Goal: Task Accomplishment & Management: Use online tool/utility

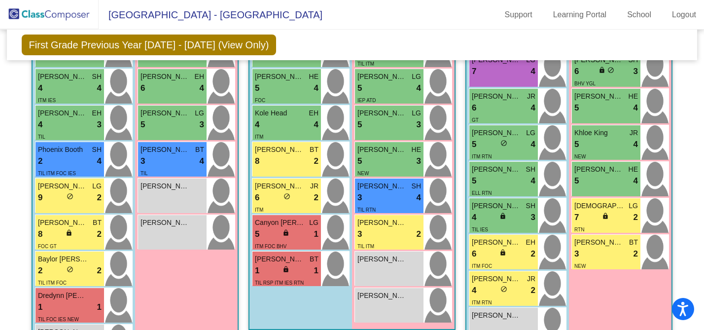
scroll to position [421, 0]
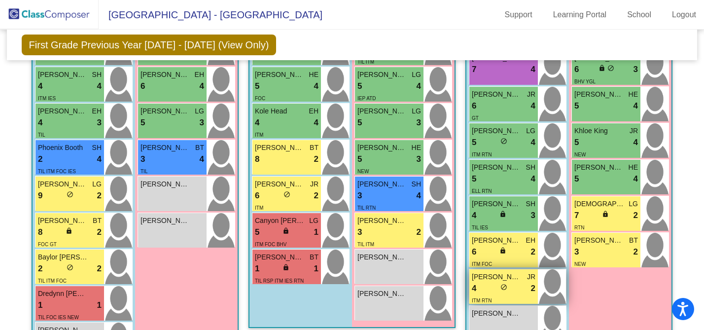
click at [507, 276] on span "[PERSON_NAME]" at bounding box center [496, 277] width 49 height 10
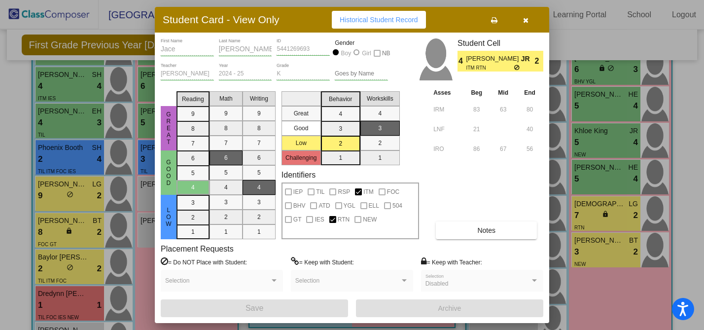
click at [524, 22] on icon "button" at bounding box center [525, 20] width 5 height 7
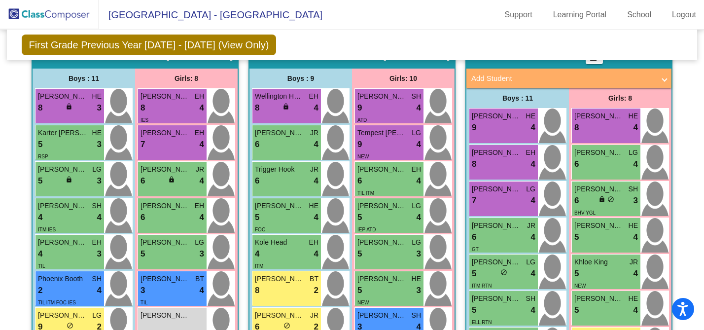
scroll to position [291, 0]
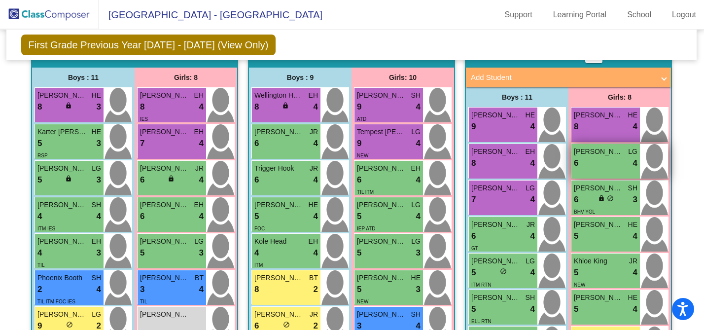
click at [600, 157] on div "6 lock do_not_disturb_alt 4" at bounding box center [606, 163] width 64 height 13
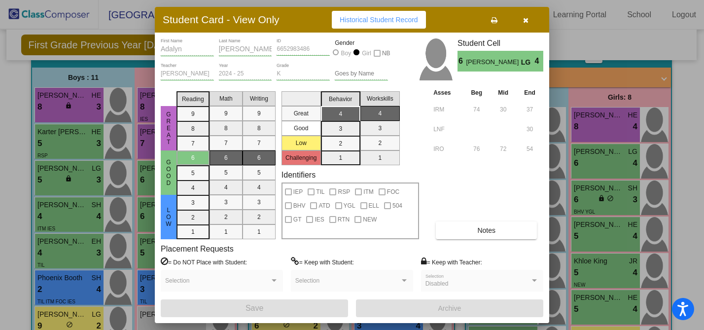
click at [525, 21] on icon "button" at bounding box center [525, 20] width 5 height 7
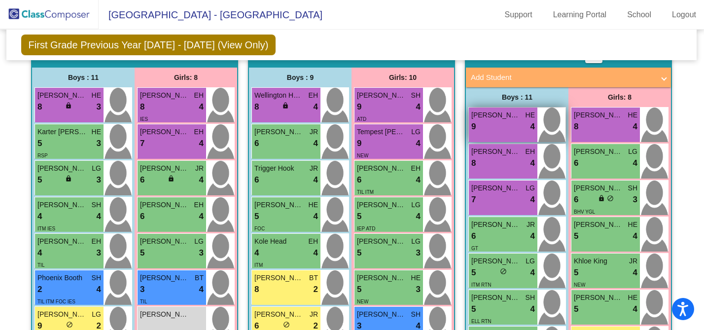
click at [509, 130] on div "9 lock do_not_disturb_alt 4" at bounding box center [503, 126] width 64 height 13
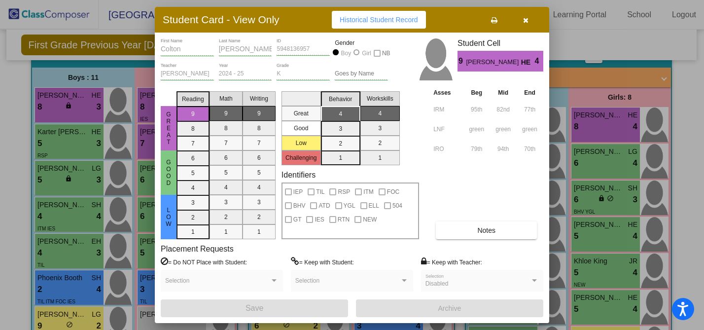
click at [527, 22] on icon "button" at bounding box center [525, 20] width 5 height 7
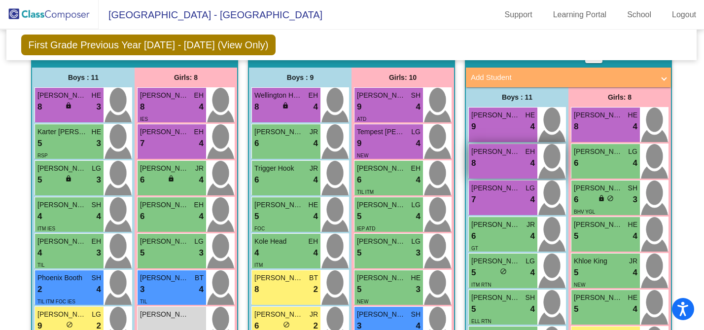
click at [519, 161] on div "8 lock do_not_disturb_alt 4" at bounding box center [503, 163] width 64 height 13
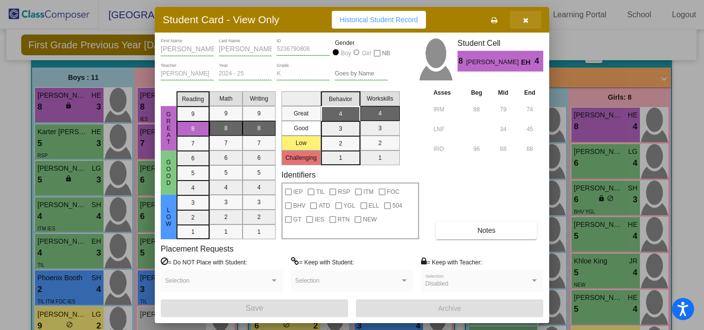
click at [523, 22] on icon "button" at bounding box center [525, 20] width 5 height 7
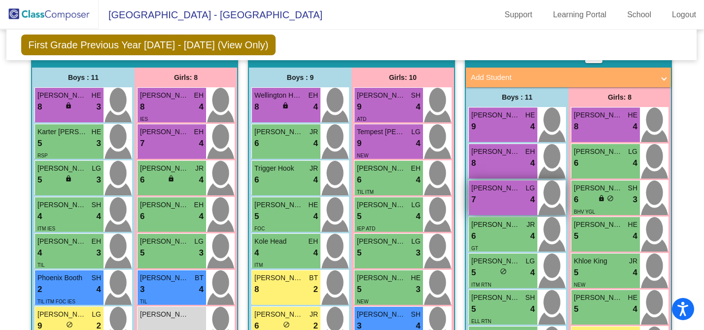
click at [505, 194] on div "7 lock do_not_disturb_alt 4" at bounding box center [503, 199] width 64 height 13
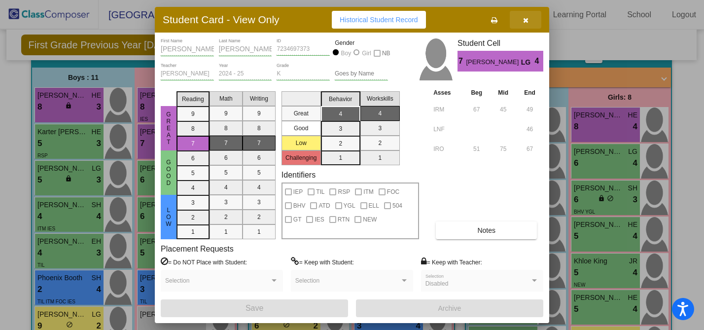
click at [523, 23] on icon "button" at bounding box center [525, 20] width 5 height 7
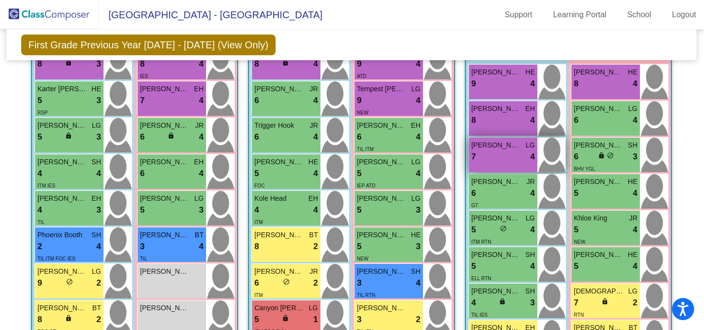
scroll to position [339, 0]
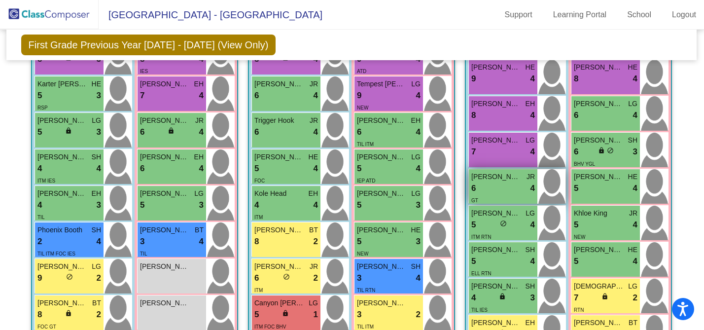
click at [515, 187] on div "6 lock do_not_disturb_alt 4" at bounding box center [503, 188] width 64 height 13
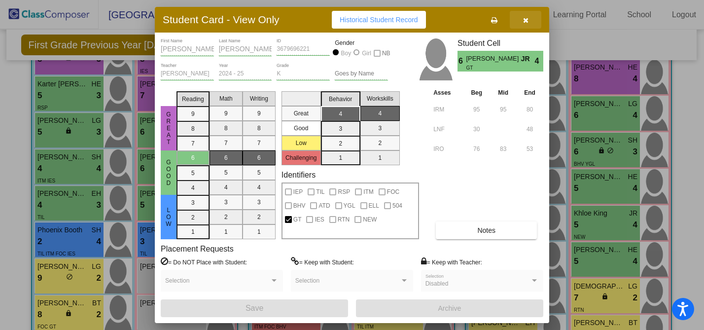
click at [523, 18] on icon "button" at bounding box center [525, 20] width 5 height 7
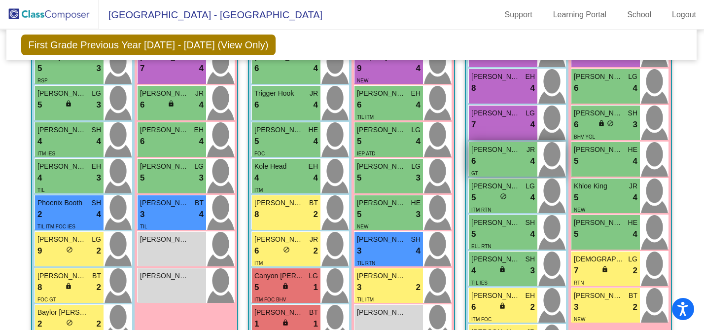
scroll to position [368, 0]
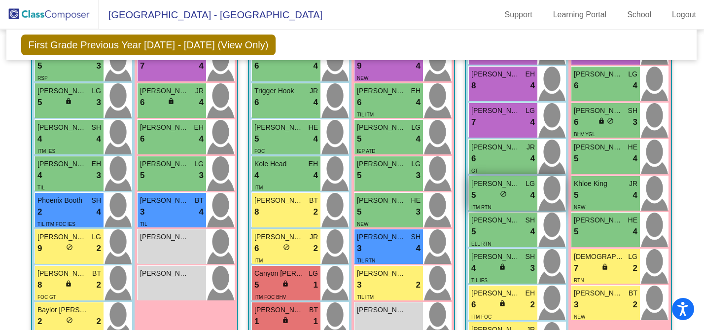
click at [514, 192] on div "5 lock do_not_disturb_alt 4" at bounding box center [503, 195] width 64 height 13
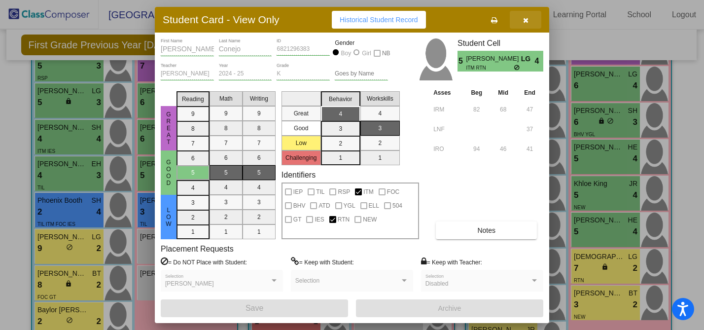
click at [525, 23] on icon "button" at bounding box center [525, 20] width 5 height 7
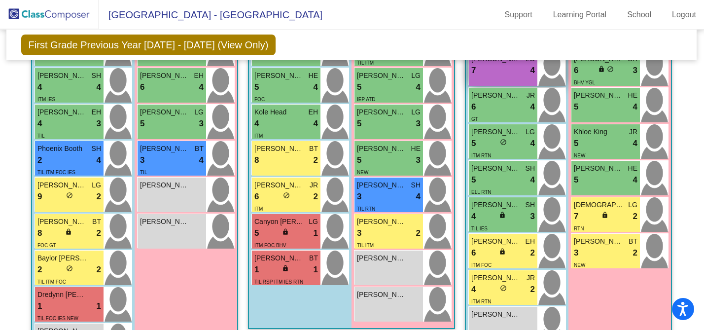
scroll to position [431, 0]
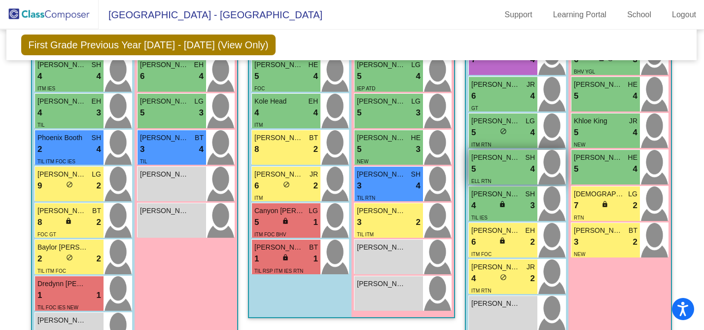
click at [510, 166] on div "5 lock do_not_disturb_alt 4" at bounding box center [503, 169] width 64 height 13
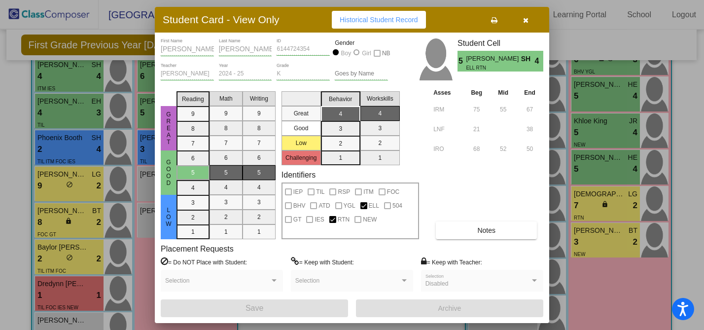
click at [524, 23] on icon "button" at bounding box center [525, 20] width 5 height 7
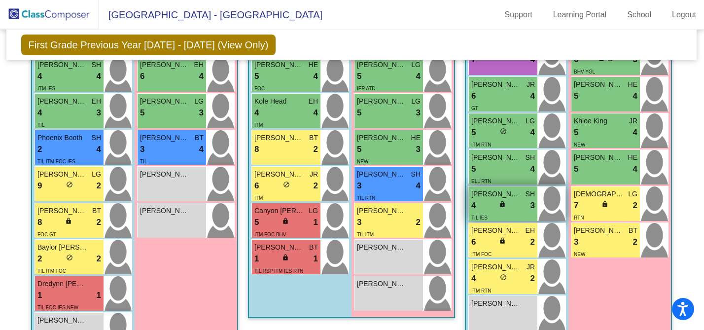
click at [513, 200] on div "4 lock do_not_disturb_alt 3" at bounding box center [503, 205] width 64 height 13
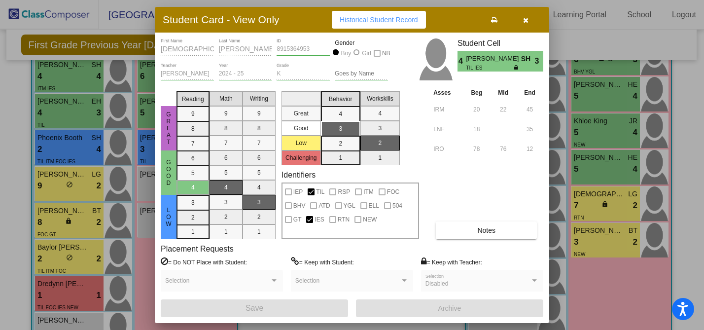
click at [524, 20] on icon "button" at bounding box center [525, 20] width 5 height 7
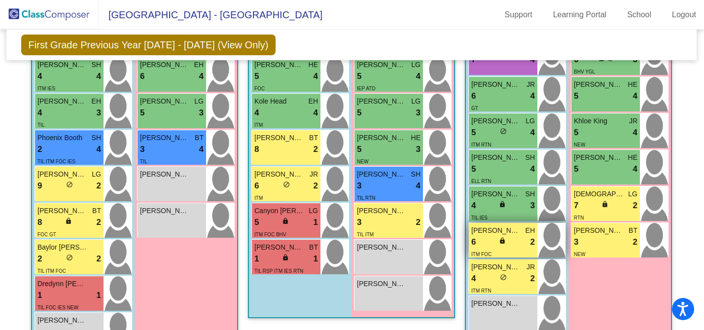
click at [513, 236] on div "6 lock do_not_disturb_alt 2" at bounding box center [503, 242] width 64 height 13
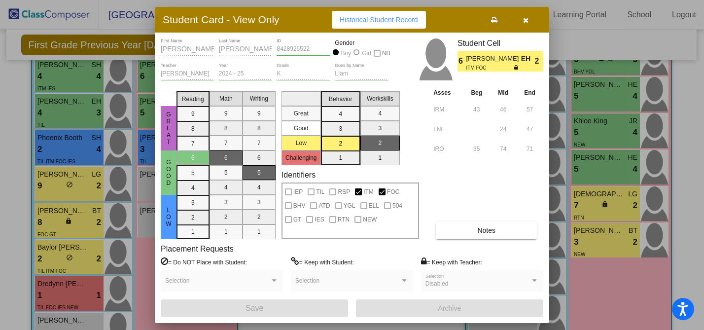
click at [524, 18] on icon "button" at bounding box center [525, 20] width 5 height 7
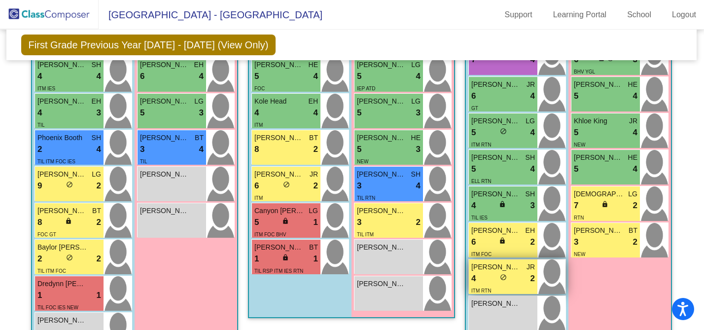
click at [513, 262] on span "[PERSON_NAME]" at bounding box center [495, 267] width 49 height 10
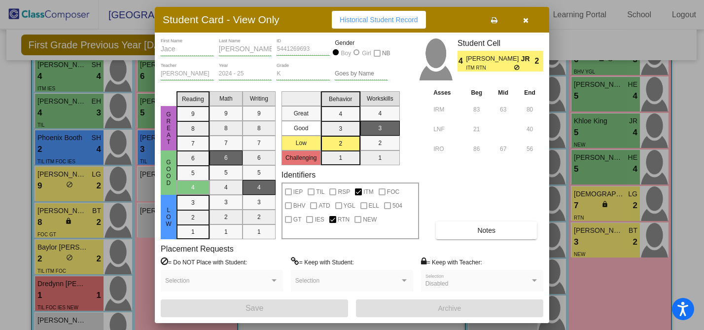
click at [528, 22] on button "button" at bounding box center [526, 20] width 32 height 18
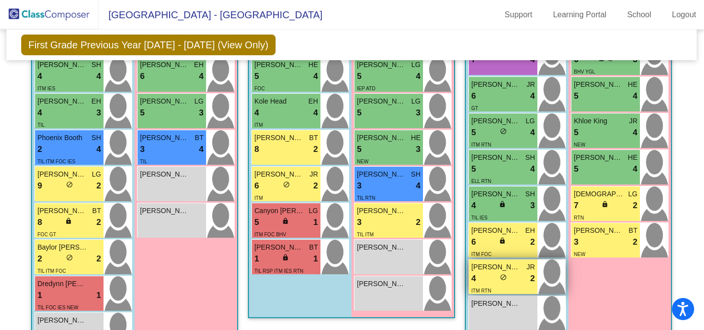
click at [515, 263] on span "[PERSON_NAME]" at bounding box center [495, 267] width 49 height 10
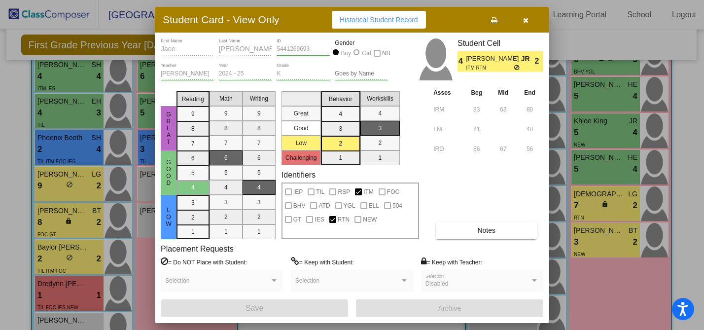
click at [527, 27] on button "button" at bounding box center [526, 20] width 32 height 18
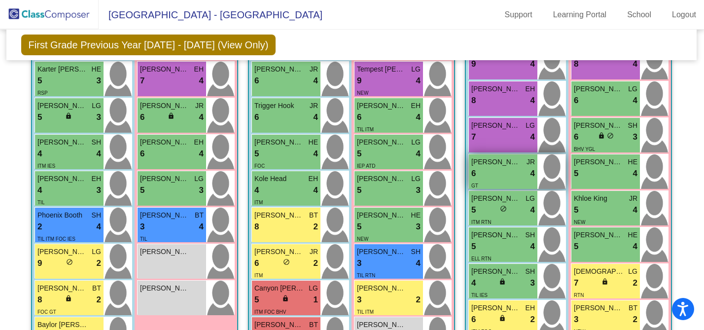
scroll to position [214, 0]
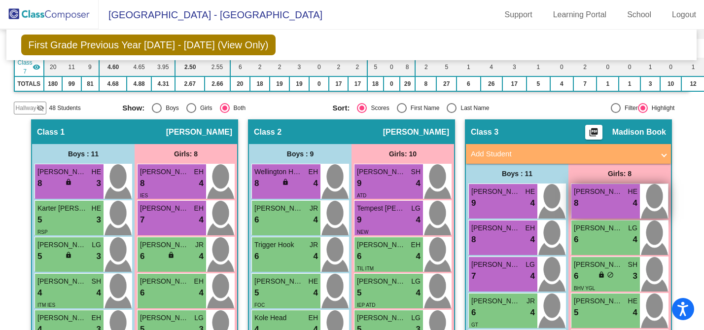
click at [603, 197] on div "8 lock do_not_disturb_alt 4" at bounding box center [606, 203] width 64 height 13
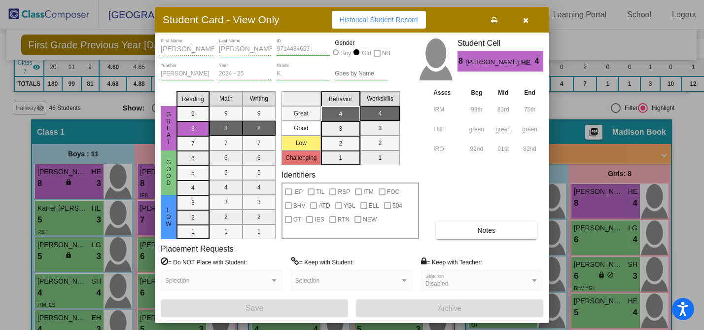
click at [525, 21] on icon "button" at bounding box center [525, 20] width 5 height 7
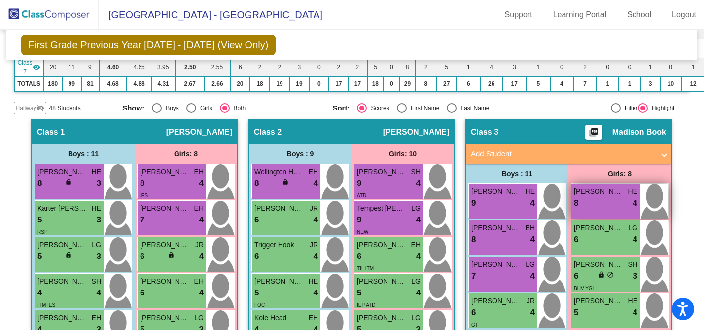
scroll to position [242, 0]
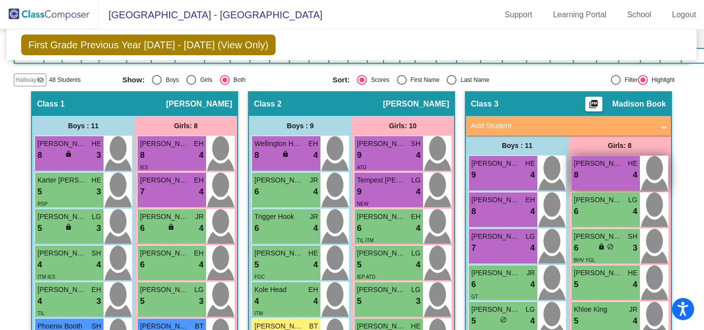
click at [595, 205] on div "6 lock do_not_disturb_alt 4" at bounding box center [606, 211] width 64 height 13
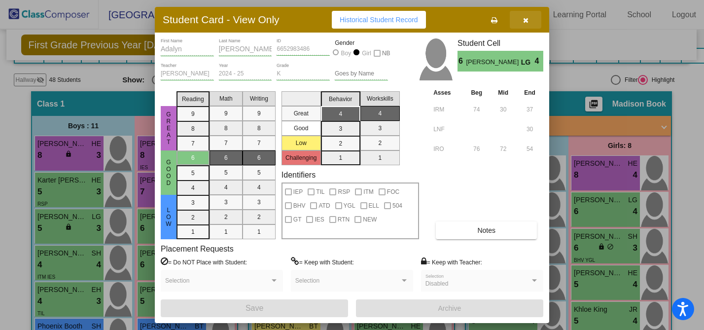
click at [526, 24] on button "button" at bounding box center [526, 20] width 32 height 18
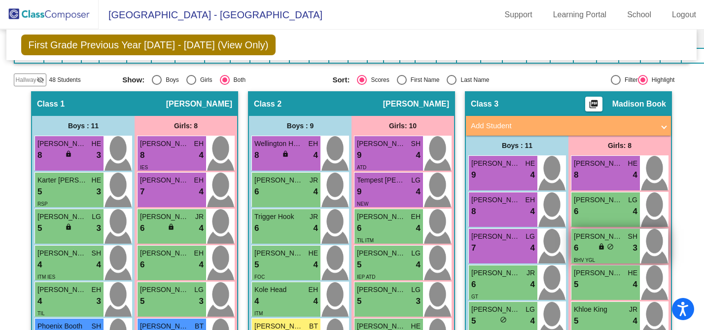
scroll to position [282, 0]
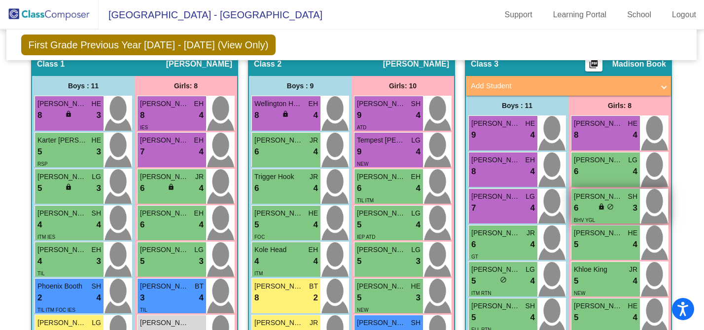
click at [583, 194] on span "[PERSON_NAME]" at bounding box center [598, 196] width 49 height 10
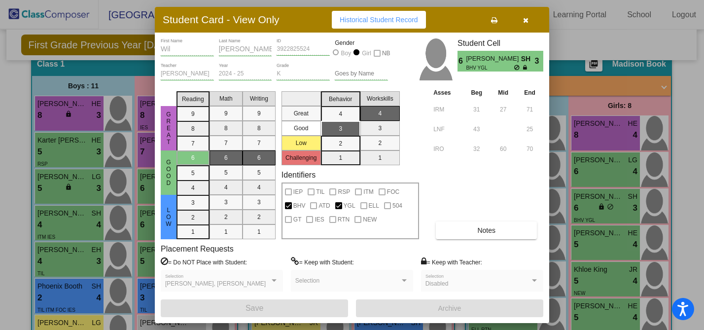
click at [528, 22] on button "button" at bounding box center [526, 20] width 32 height 18
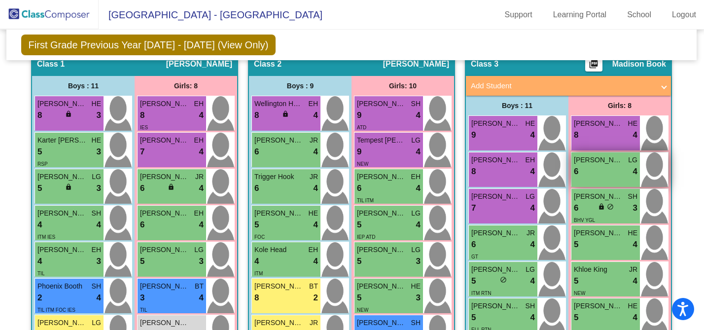
scroll to position [314, 0]
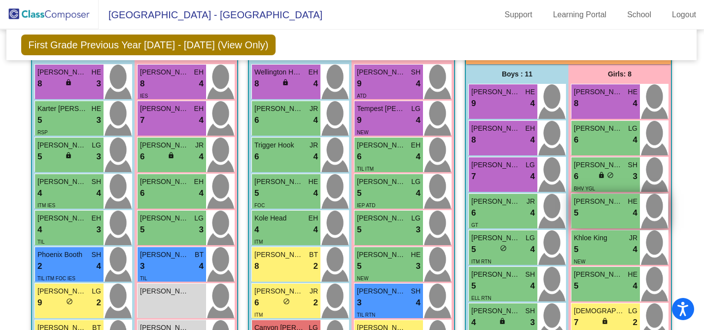
click at [587, 206] on div "5 lock do_not_disturb_alt 4" at bounding box center [606, 212] width 64 height 13
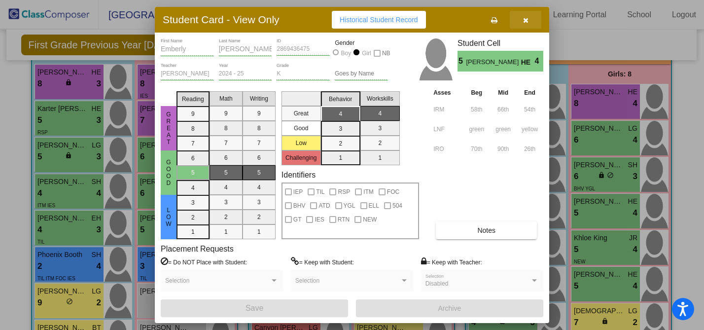
click at [525, 20] on icon "button" at bounding box center [525, 20] width 5 height 7
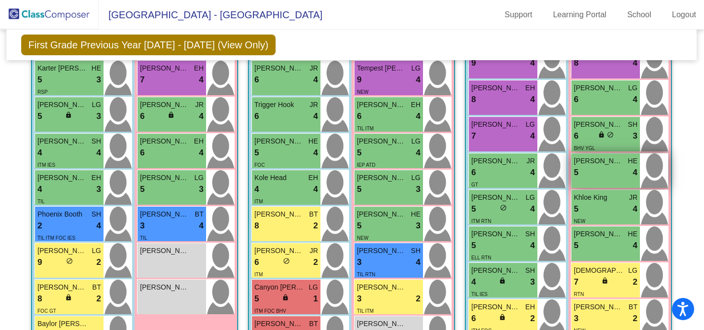
scroll to position [365, 0]
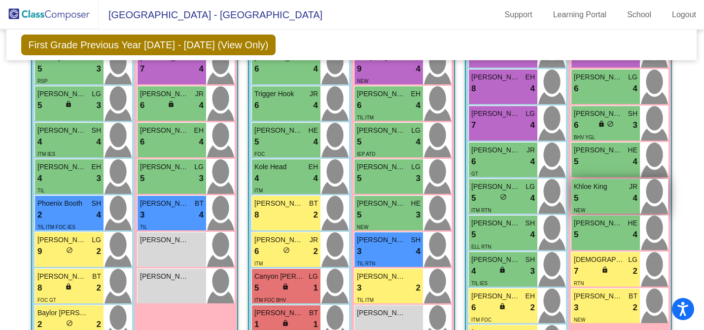
click at [606, 197] on div "5 lock do_not_disturb_alt 4" at bounding box center [606, 198] width 64 height 13
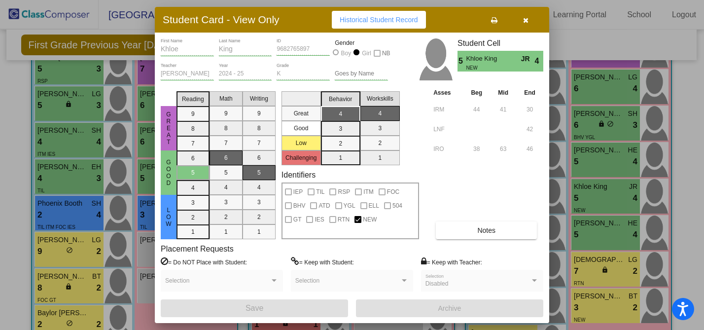
click at [528, 25] on button "button" at bounding box center [526, 20] width 32 height 18
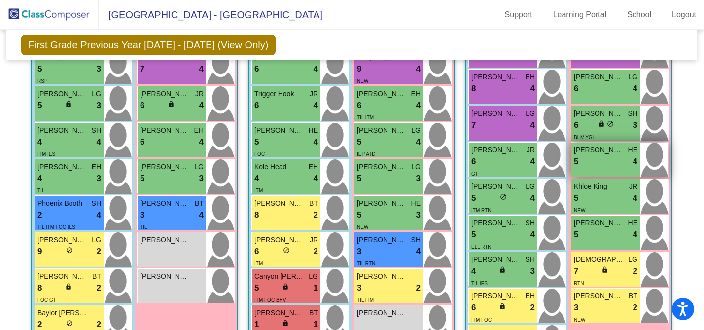
click at [602, 162] on div "5 lock do_not_disturb_alt 4" at bounding box center [606, 161] width 64 height 13
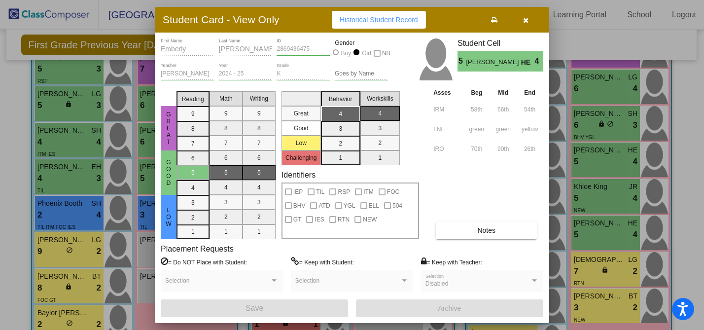
click at [526, 17] on icon "button" at bounding box center [525, 20] width 5 height 7
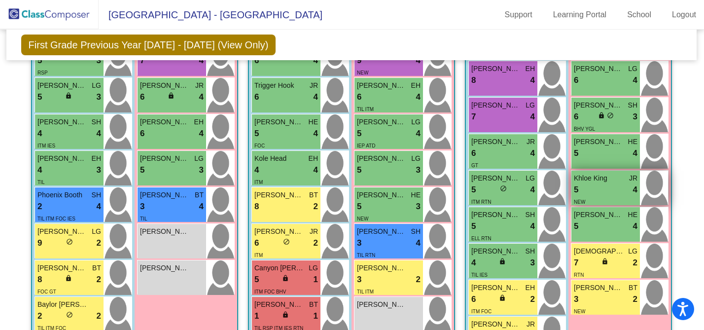
scroll to position [374, 0]
click at [600, 187] on div "5 lock do_not_disturb_alt 4" at bounding box center [606, 189] width 64 height 13
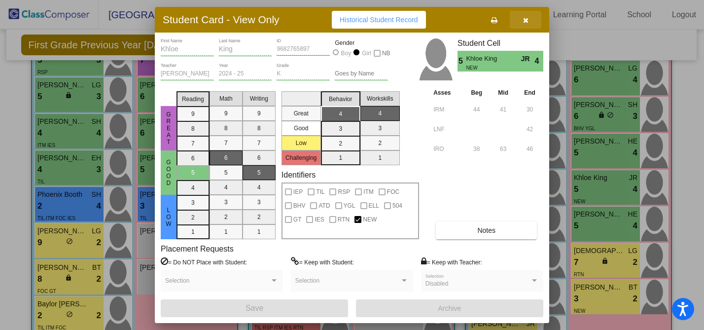
click at [525, 22] on icon "button" at bounding box center [525, 20] width 5 height 7
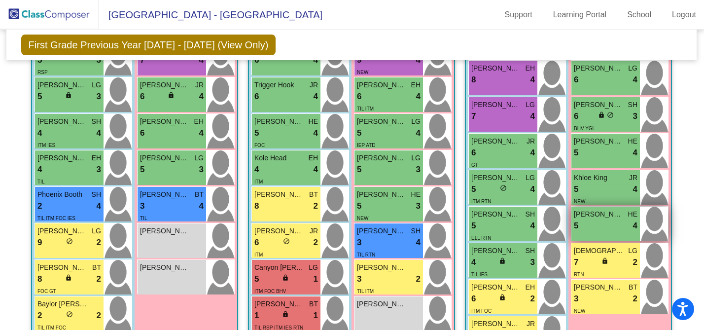
click at [599, 234] on div "Langston Baker HE 5 lock do_not_disturb_alt 4" at bounding box center [605, 223] width 69 height 34
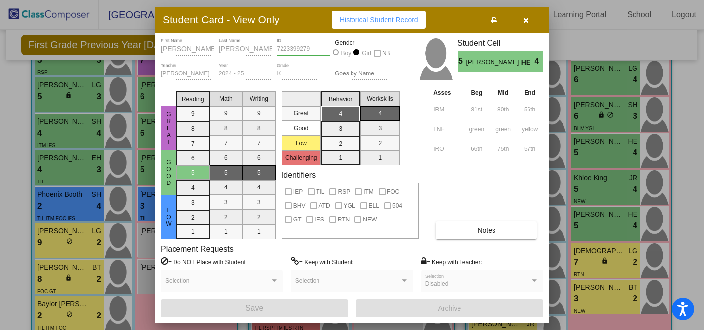
click at [528, 21] on icon "button" at bounding box center [525, 20] width 5 height 7
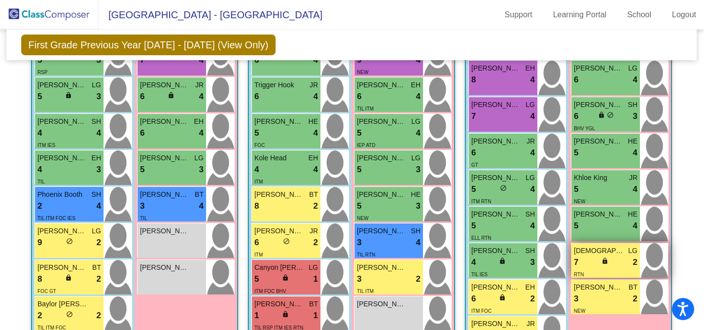
click at [587, 258] on div "7 lock do_not_disturb_alt 2" at bounding box center [606, 262] width 64 height 13
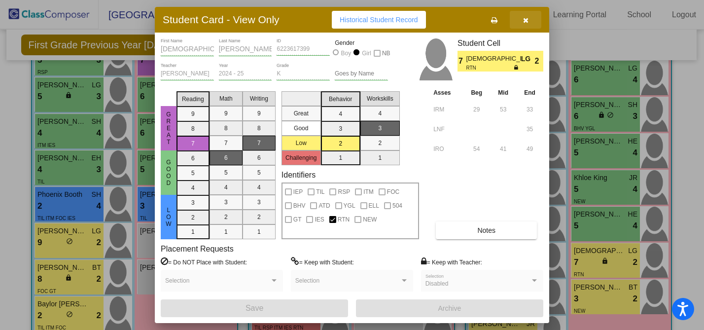
click at [526, 25] on button "button" at bounding box center [526, 20] width 32 height 18
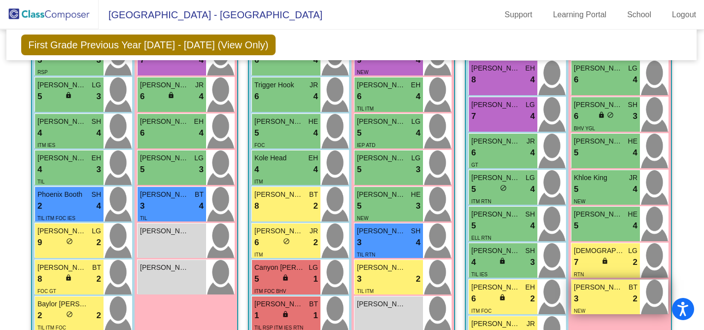
click at [591, 285] on span "[PERSON_NAME]" at bounding box center [598, 287] width 49 height 10
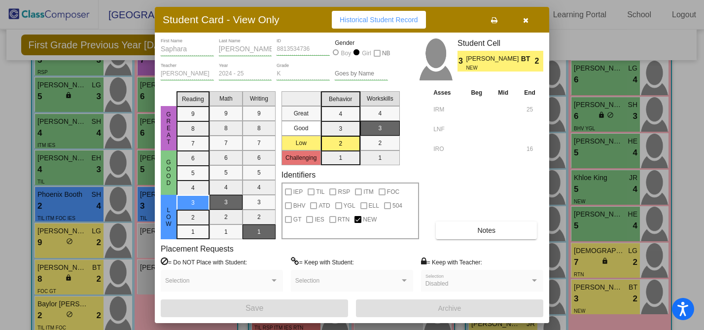
click at [524, 15] on button "button" at bounding box center [526, 20] width 32 height 18
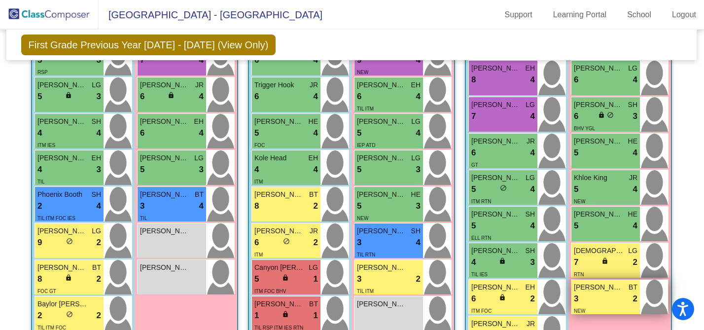
click at [596, 282] on span "[PERSON_NAME]" at bounding box center [598, 287] width 49 height 10
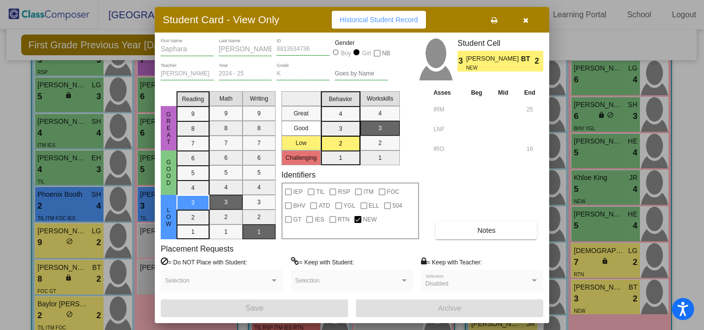
click at [528, 22] on icon "button" at bounding box center [525, 20] width 5 height 7
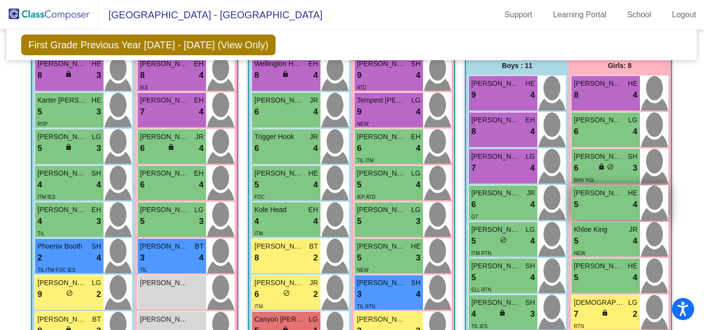
scroll to position [310, 0]
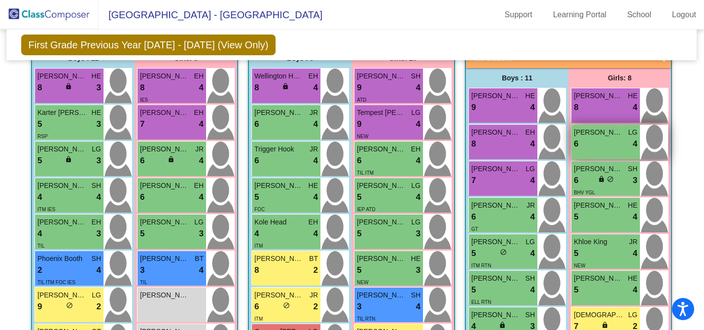
click at [585, 134] on span "[PERSON_NAME]" at bounding box center [598, 132] width 49 height 10
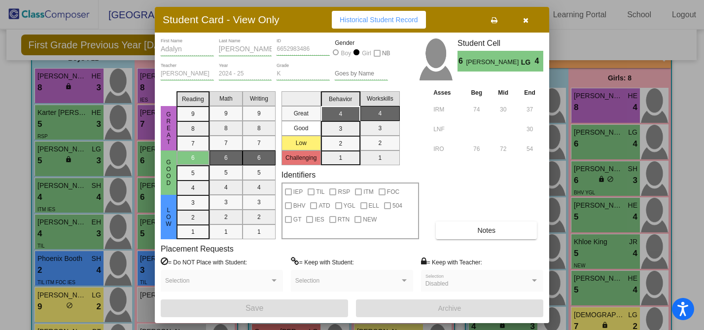
click at [526, 18] on icon "button" at bounding box center [525, 20] width 5 height 7
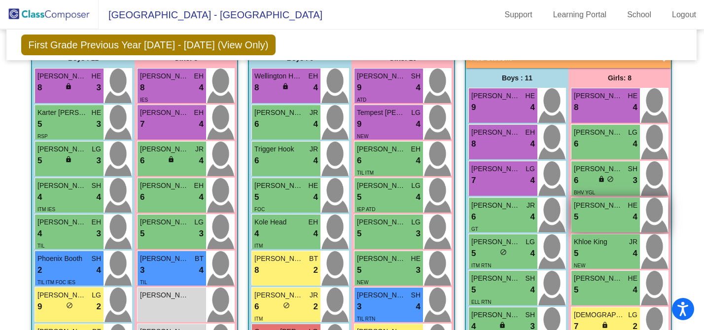
click at [586, 216] on div "5 lock do_not_disturb_alt 4" at bounding box center [606, 216] width 64 height 13
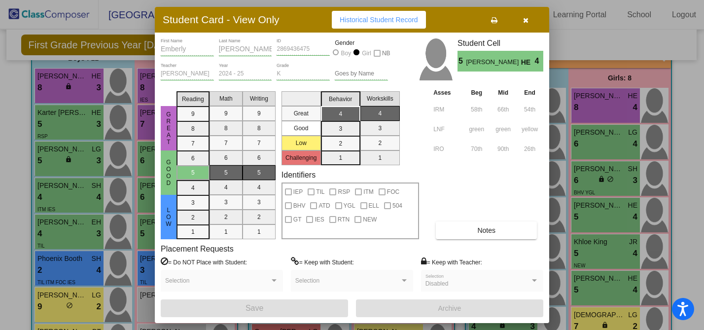
click at [523, 19] on icon "button" at bounding box center [525, 20] width 5 height 7
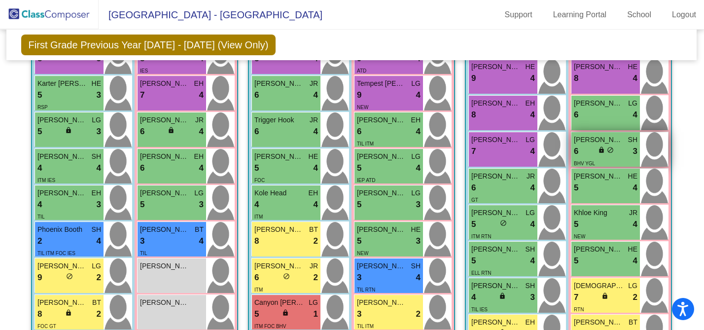
scroll to position [339, 0]
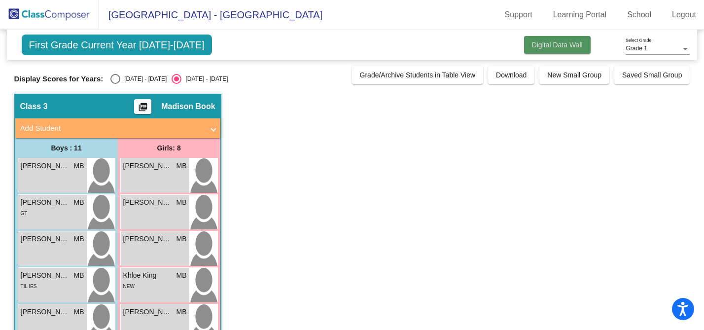
click at [534, 49] on button "Digital Data Wall" at bounding box center [557, 45] width 67 height 18
